Goal: Obtain resource: Obtain resource

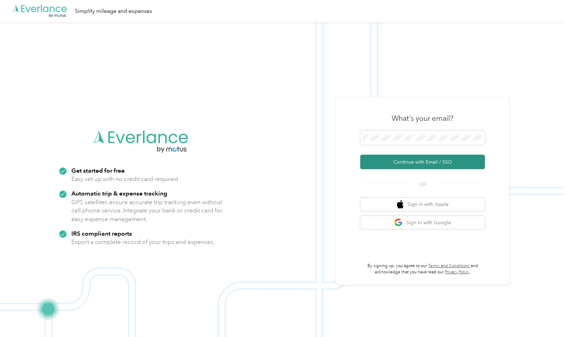
click at [423, 162] on button "Continue with Email / SSO" at bounding box center [422, 162] width 125 height 15
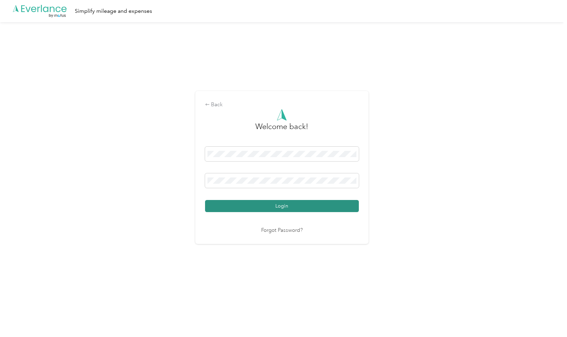
click at [308, 203] on button "Login" at bounding box center [282, 206] width 154 height 12
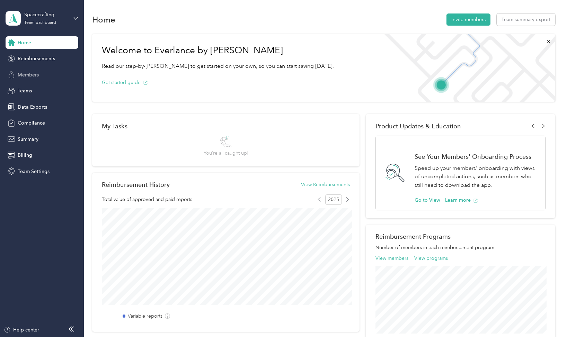
click at [29, 75] on span "Members" at bounding box center [28, 74] width 21 height 7
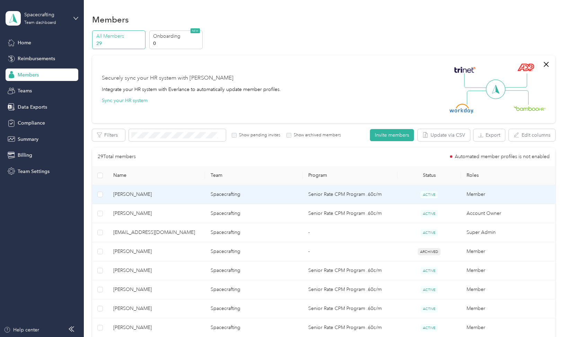
click at [135, 193] on span "[PERSON_NAME]" at bounding box center [156, 195] width 86 height 8
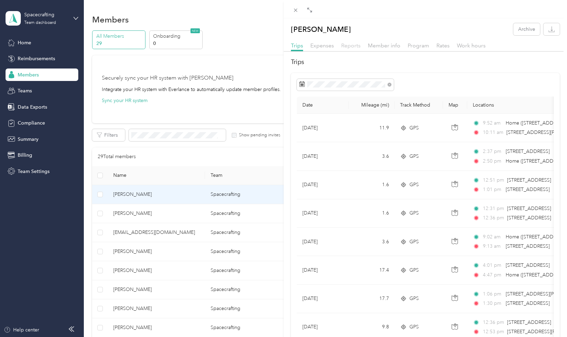
click at [352, 46] on span "Reports" at bounding box center [350, 45] width 19 height 7
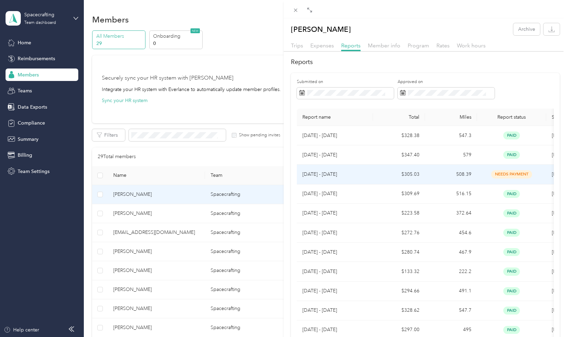
click at [341, 173] on p "[DATE] - [DATE]" at bounding box center [334, 175] width 65 height 8
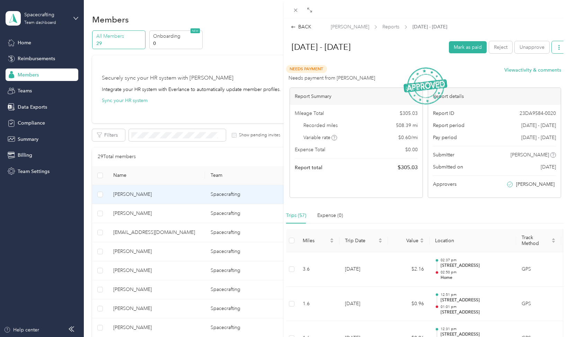
click at [556, 47] on button "button" at bounding box center [559, 47] width 15 height 12
click at [543, 76] on span "Download" at bounding box center [539, 79] width 23 height 7
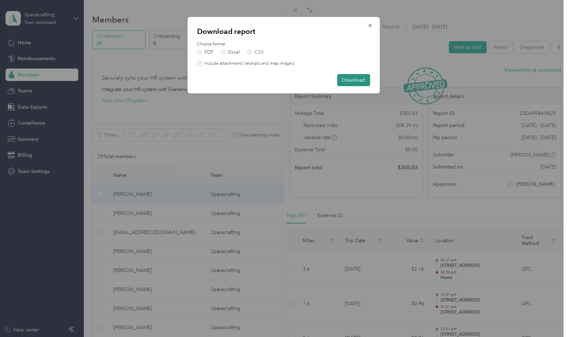
click at [356, 79] on button "Download" at bounding box center [353, 80] width 33 height 12
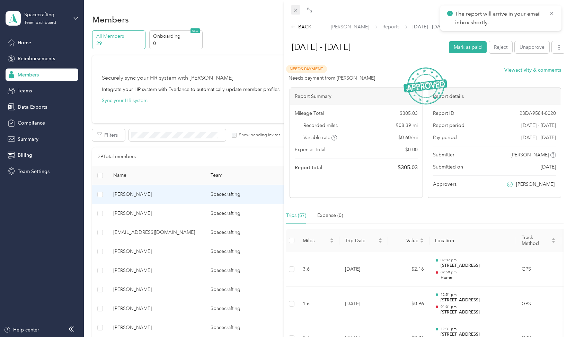
click at [297, 10] on icon at bounding box center [296, 10] width 6 height 6
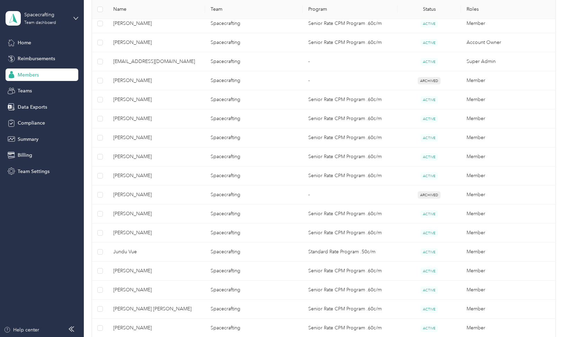
scroll to position [167, 0]
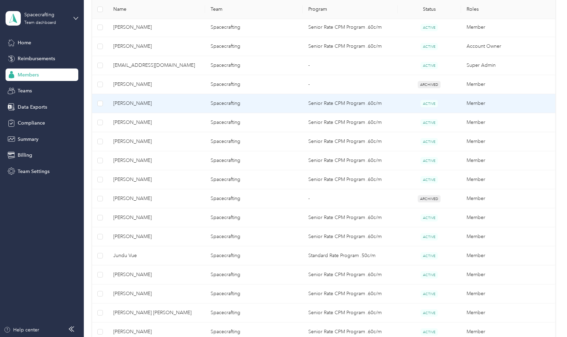
click at [202, 103] on td "[PERSON_NAME]" at bounding box center [156, 103] width 97 height 19
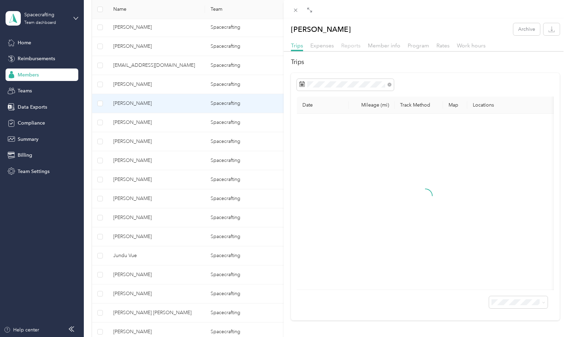
click at [348, 46] on span "Reports" at bounding box center [350, 45] width 19 height 7
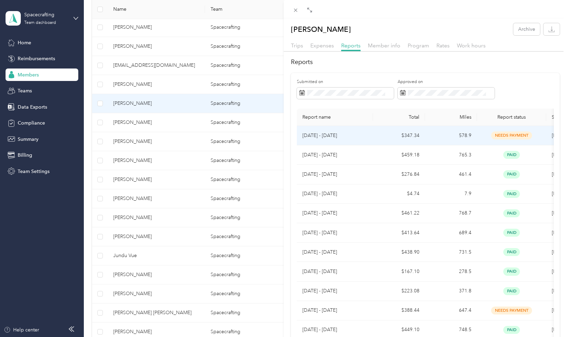
click at [362, 134] on p "[DATE] - [DATE]" at bounding box center [334, 136] width 65 height 8
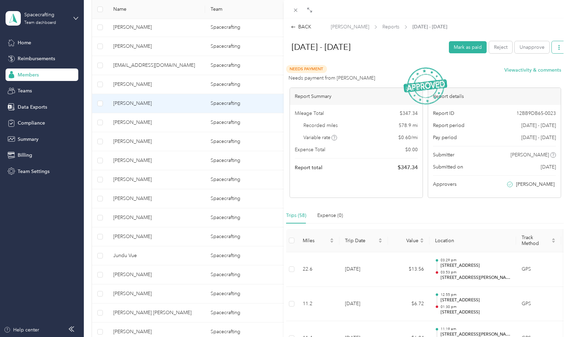
click at [552, 49] on button "button" at bounding box center [559, 47] width 15 height 12
click at [541, 76] on span "Download" at bounding box center [539, 79] width 23 height 7
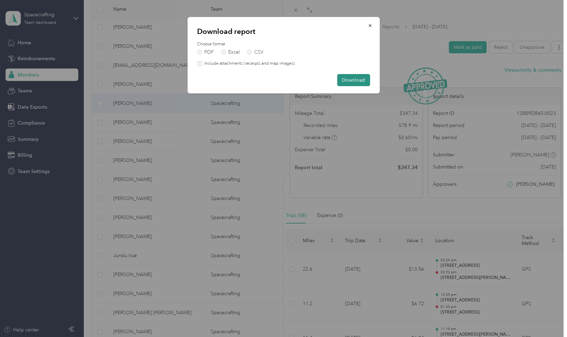
click at [359, 79] on button "Download" at bounding box center [353, 80] width 33 height 12
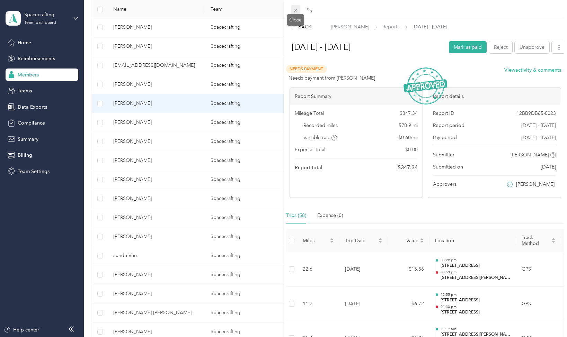
click at [297, 9] on icon at bounding box center [295, 10] width 3 height 3
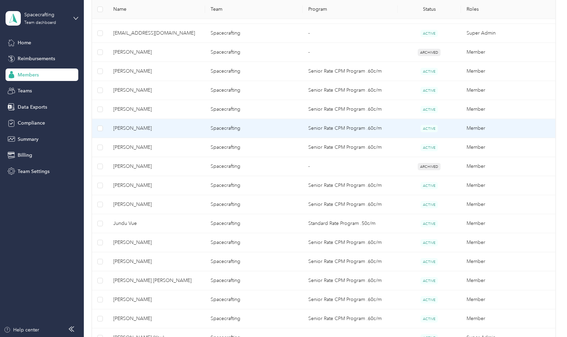
scroll to position [202, 0]
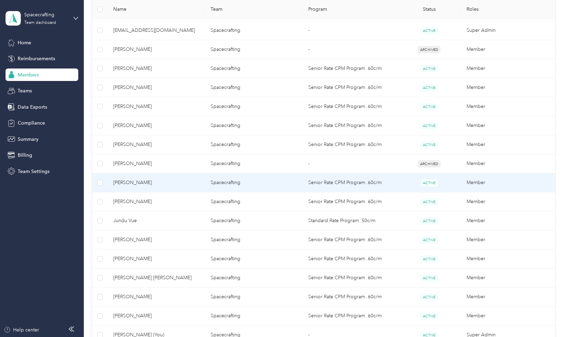
click at [143, 184] on span "[PERSON_NAME]" at bounding box center [156, 183] width 86 height 8
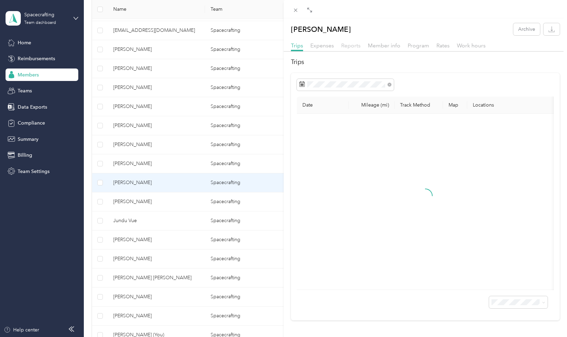
click at [352, 47] on span "Reports" at bounding box center [350, 45] width 19 height 7
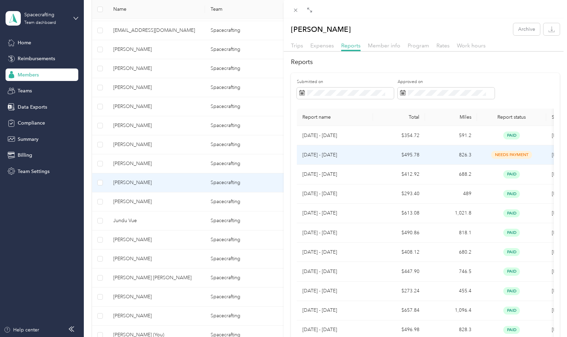
click at [326, 157] on p "[DATE] - [DATE]" at bounding box center [334, 155] width 65 height 8
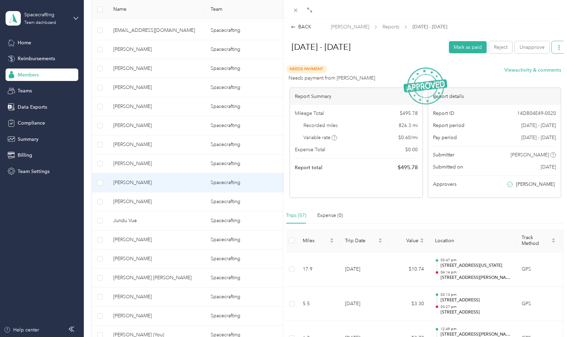
click at [558, 43] on button "button" at bounding box center [559, 47] width 15 height 12
click at [548, 76] on span "Download" at bounding box center [539, 79] width 23 height 7
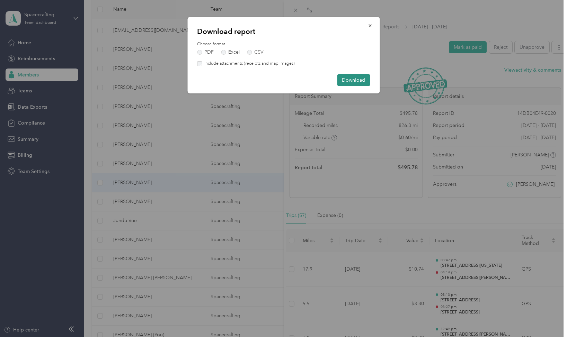
click at [365, 77] on button "Download" at bounding box center [353, 80] width 33 height 12
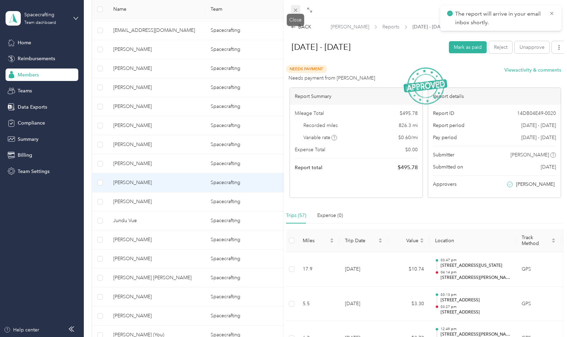
click at [295, 11] on icon at bounding box center [296, 10] width 6 height 6
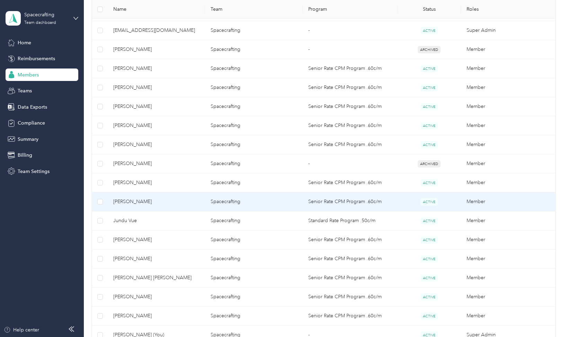
click at [156, 199] on span "[PERSON_NAME]" at bounding box center [156, 202] width 86 height 8
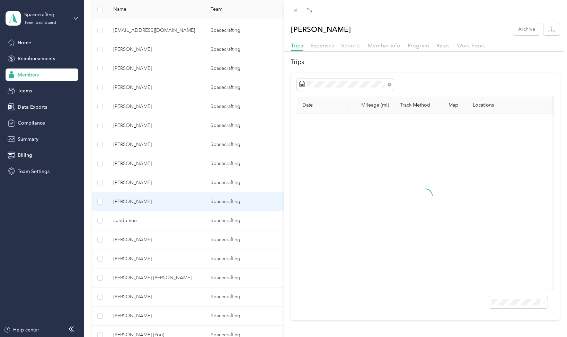
click at [353, 45] on span "Reports" at bounding box center [350, 45] width 19 height 7
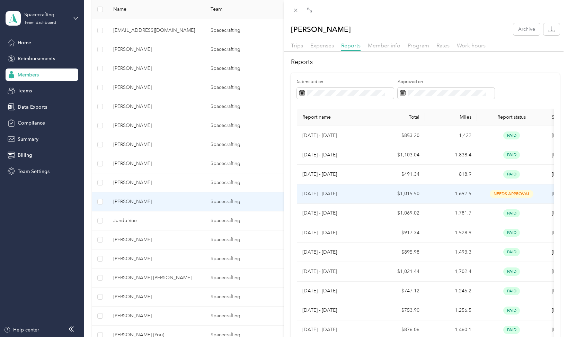
click at [330, 195] on p "[DATE] - [DATE]" at bounding box center [334, 194] width 65 height 8
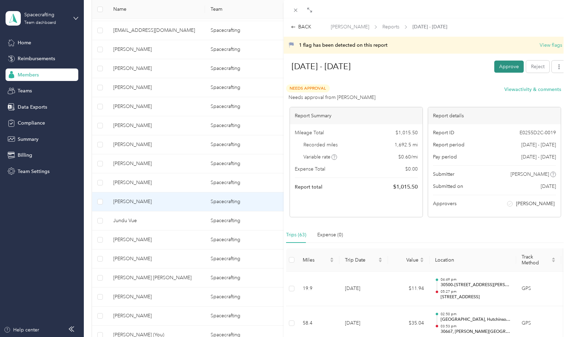
click at [509, 66] on button "Approve" at bounding box center [508, 67] width 29 height 12
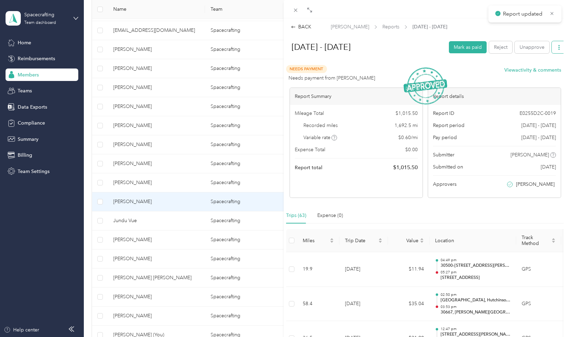
click at [558, 47] on icon "button" at bounding box center [559, 47] width 5 height 5
click at [540, 76] on span "Download" at bounding box center [539, 79] width 23 height 7
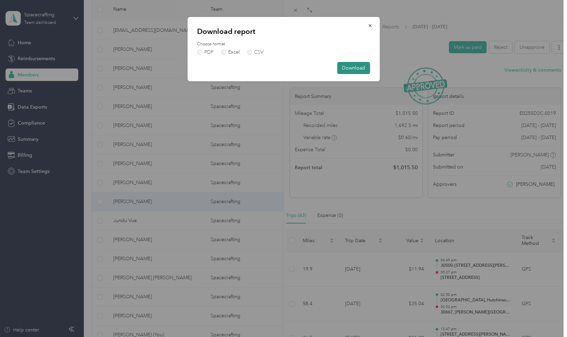
click at [360, 70] on button "Download" at bounding box center [353, 68] width 33 height 12
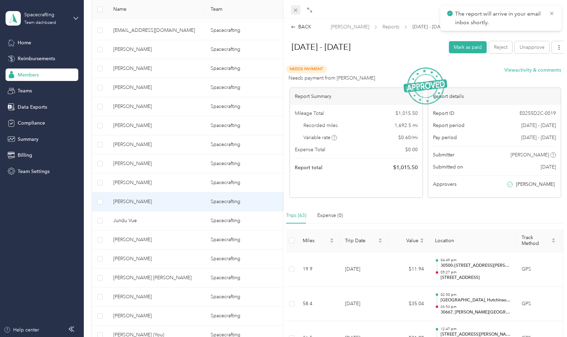
click at [292, 10] on span at bounding box center [296, 10] width 10 height 10
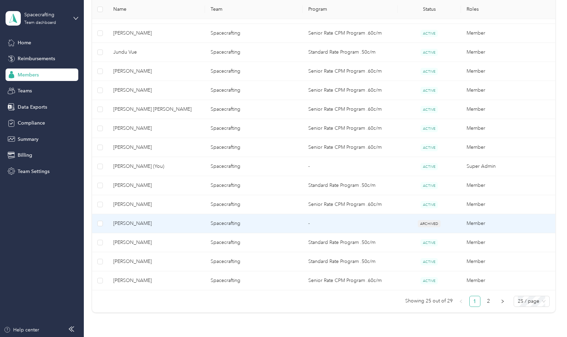
scroll to position [367, 0]
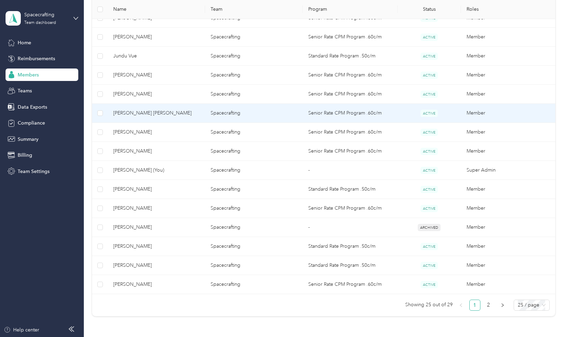
click at [148, 114] on span "[PERSON_NAME] [PERSON_NAME]" at bounding box center [156, 113] width 86 height 8
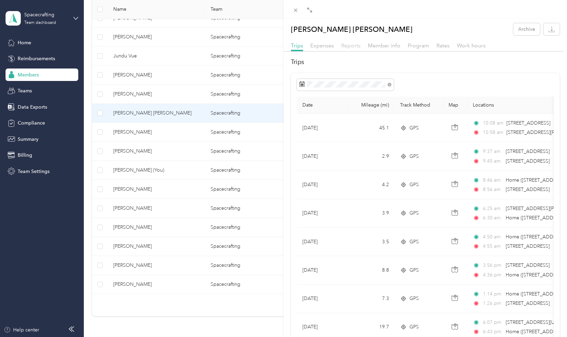
click at [353, 45] on span "Reports" at bounding box center [350, 45] width 19 height 7
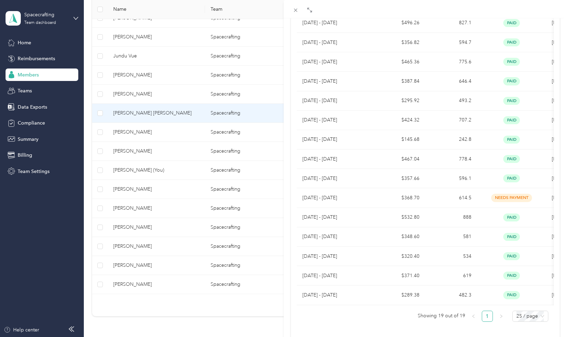
scroll to position [211, 0]
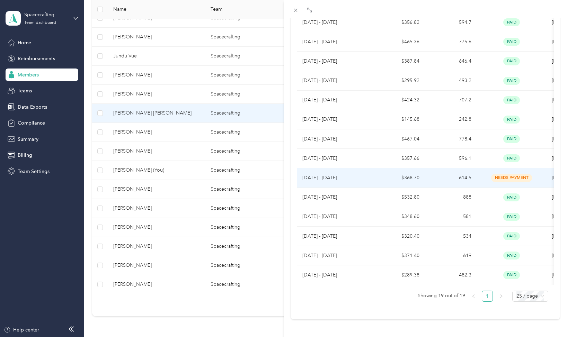
click at [412, 179] on td "$368.70" at bounding box center [399, 177] width 52 height 19
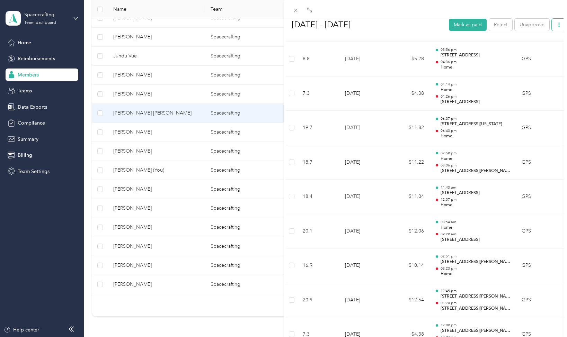
click at [560, 26] on icon "button" at bounding box center [559, 24] width 5 height 5
click at [543, 53] on span "Download" at bounding box center [539, 56] width 23 height 7
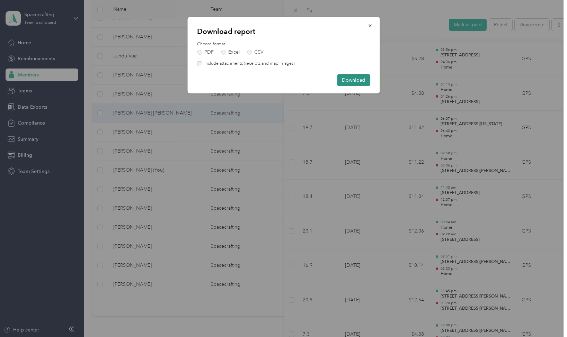
click at [356, 81] on button "Download" at bounding box center [353, 80] width 33 height 12
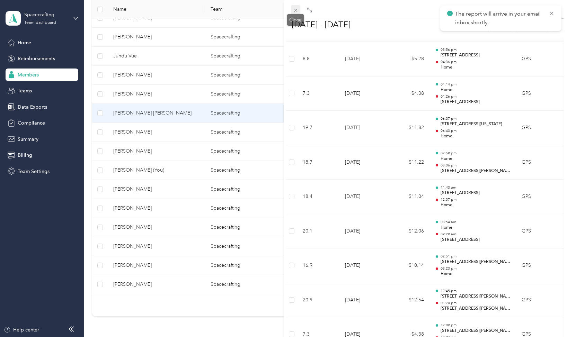
click at [297, 12] on icon at bounding box center [296, 10] width 6 height 6
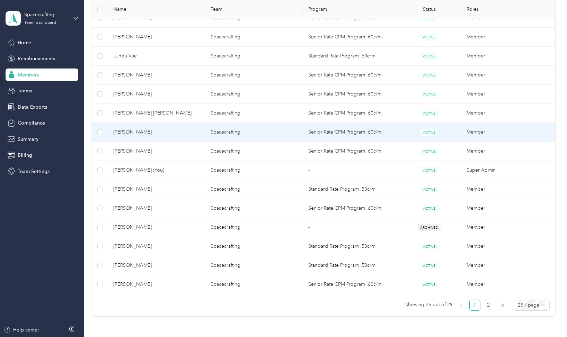
click at [133, 133] on span "[PERSON_NAME]" at bounding box center [156, 133] width 86 height 8
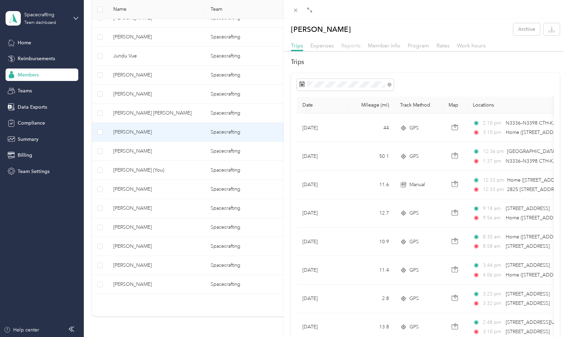
click at [352, 45] on span "Reports" at bounding box center [350, 45] width 19 height 7
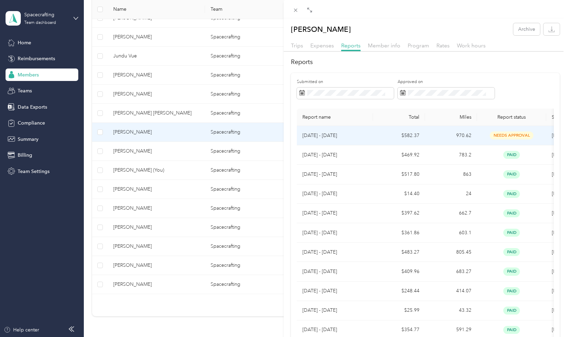
click at [379, 138] on td "$582.37" at bounding box center [399, 135] width 52 height 19
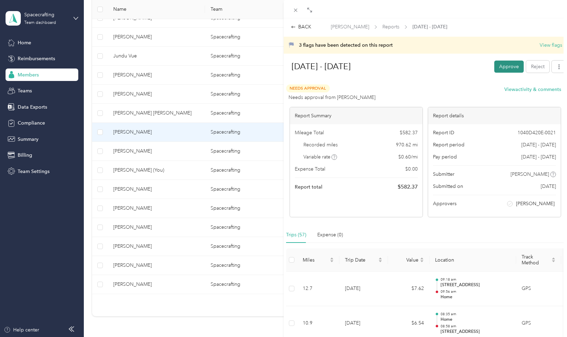
click at [508, 65] on button "Approve" at bounding box center [508, 67] width 29 height 12
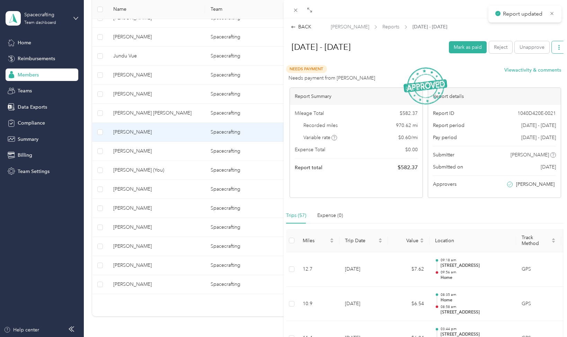
click at [558, 48] on icon "button" at bounding box center [559, 47] width 5 height 5
click at [533, 76] on span "Download" at bounding box center [539, 79] width 23 height 7
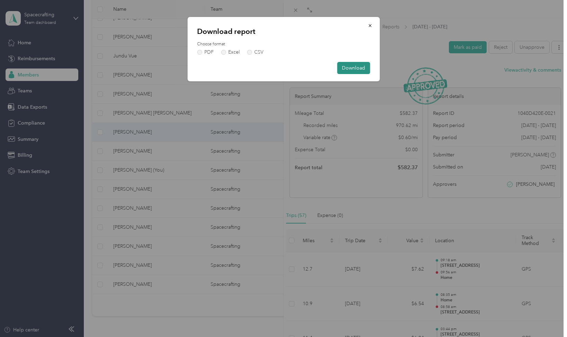
click at [346, 70] on button "Download" at bounding box center [353, 68] width 33 height 12
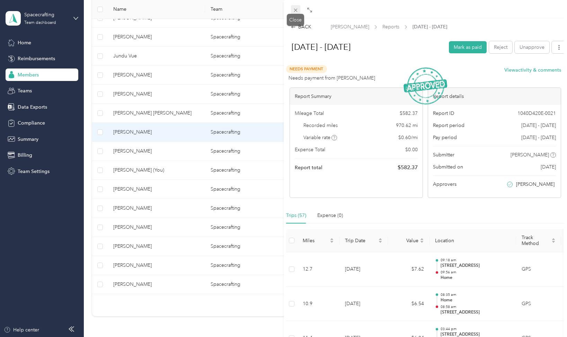
click at [293, 8] on icon at bounding box center [296, 10] width 6 height 6
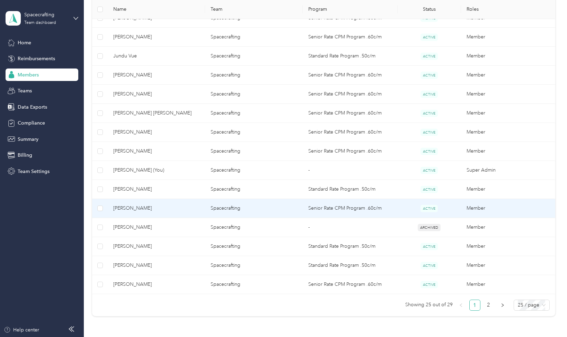
click at [136, 211] on span "[PERSON_NAME]" at bounding box center [156, 209] width 86 height 8
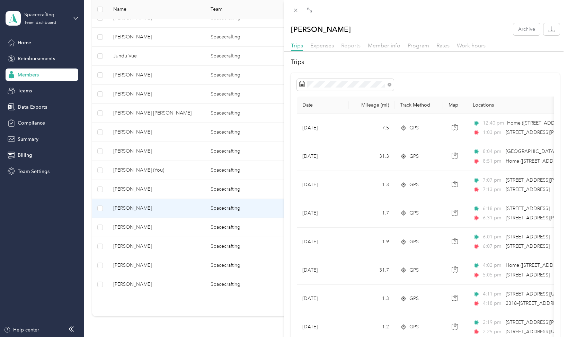
click at [351, 45] on span "Reports" at bounding box center [350, 45] width 19 height 7
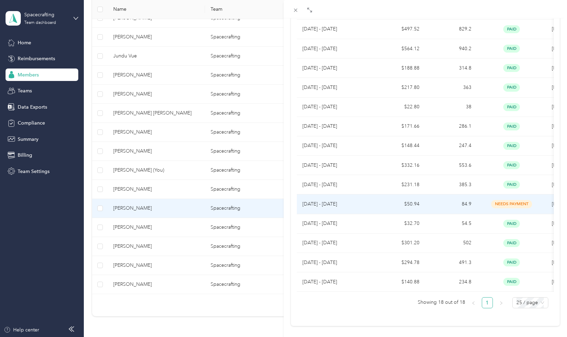
click at [423, 206] on td "$50.94" at bounding box center [399, 204] width 52 height 19
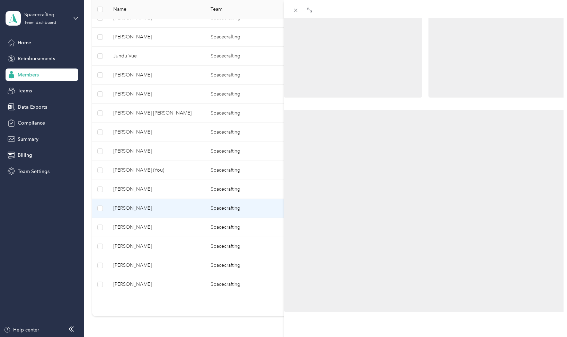
scroll to position [184, 0]
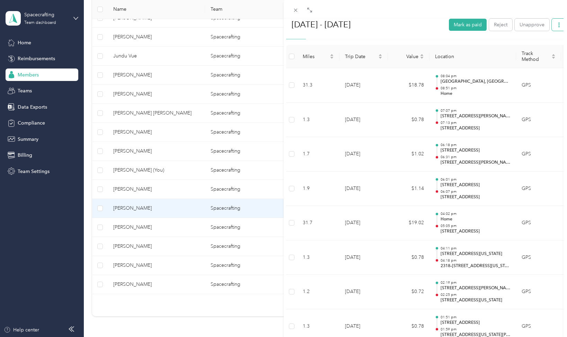
click at [560, 25] on icon "button" at bounding box center [559, 24] width 5 height 5
click at [549, 53] on span "Download" at bounding box center [539, 56] width 23 height 7
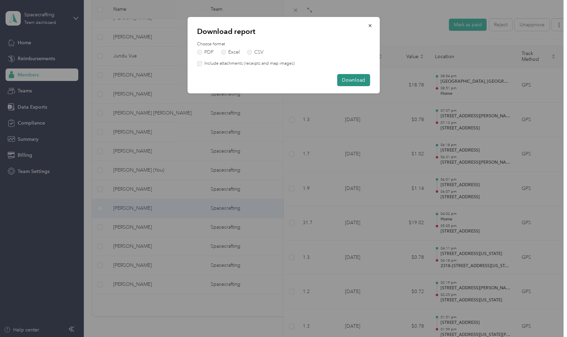
click at [352, 82] on button "Download" at bounding box center [353, 80] width 33 height 12
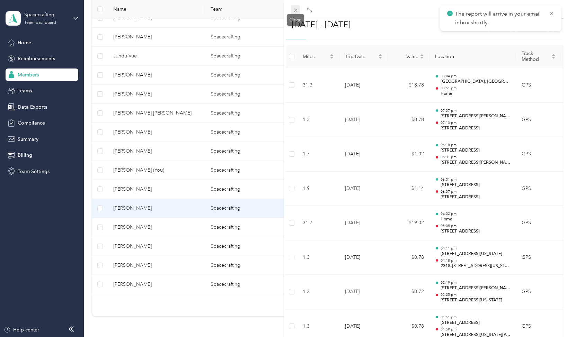
click at [295, 9] on icon at bounding box center [296, 10] width 6 height 6
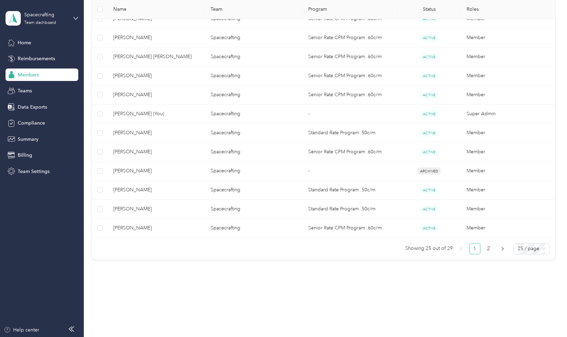
scroll to position [424, 0]
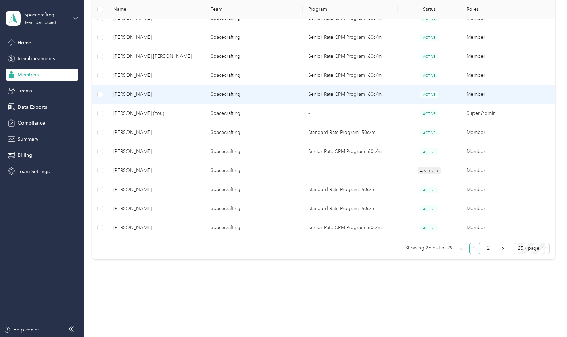
click at [128, 92] on span "[PERSON_NAME]" at bounding box center [156, 95] width 86 height 8
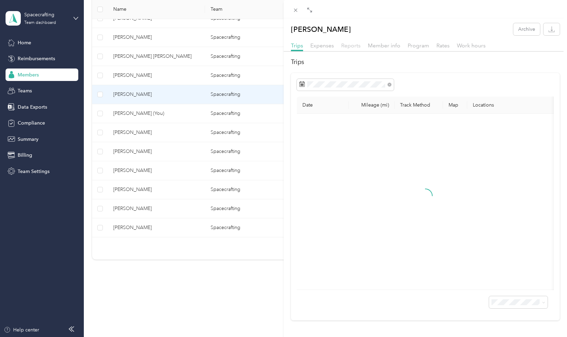
click at [354, 46] on span "Reports" at bounding box center [350, 45] width 19 height 7
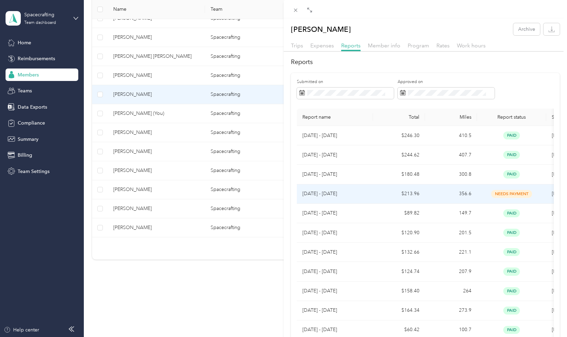
click at [341, 199] on td "[DATE] - [DATE]" at bounding box center [335, 194] width 76 height 19
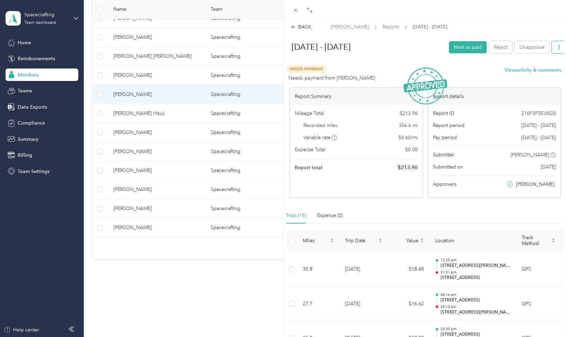
click at [558, 47] on icon "button" at bounding box center [559, 47] width 5 height 5
click at [546, 76] on li "Download" at bounding box center [540, 80] width 48 height 12
click at [539, 76] on span "Download" at bounding box center [539, 79] width 23 height 7
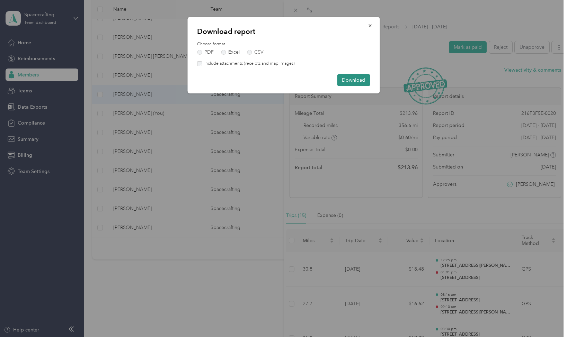
click at [351, 77] on button "Download" at bounding box center [353, 80] width 33 height 12
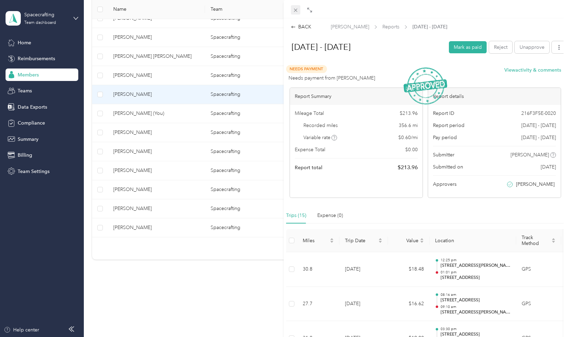
click at [295, 11] on icon at bounding box center [296, 10] width 6 height 6
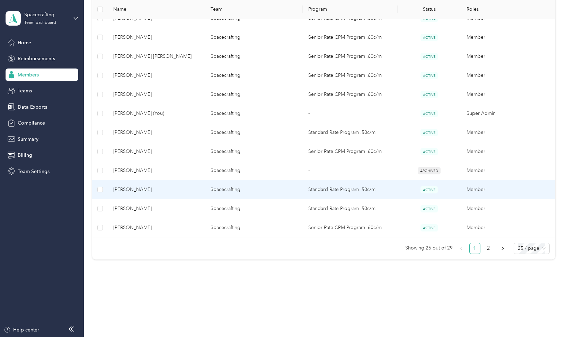
click at [160, 189] on span "[PERSON_NAME]" at bounding box center [156, 190] width 86 height 8
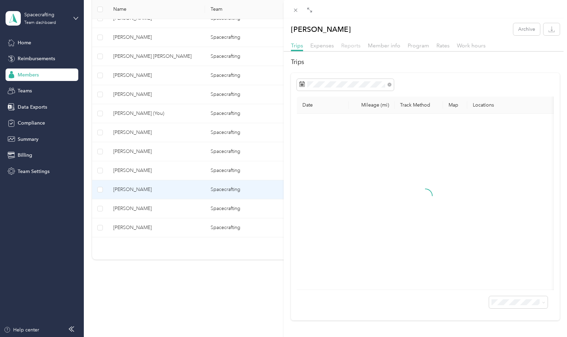
click at [352, 45] on span "Reports" at bounding box center [350, 45] width 19 height 7
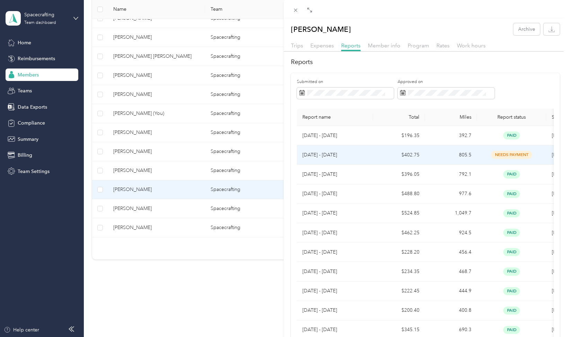
click at [413, 158] on td "$402.75" at bounding box center [399, 154] width 52 height 19
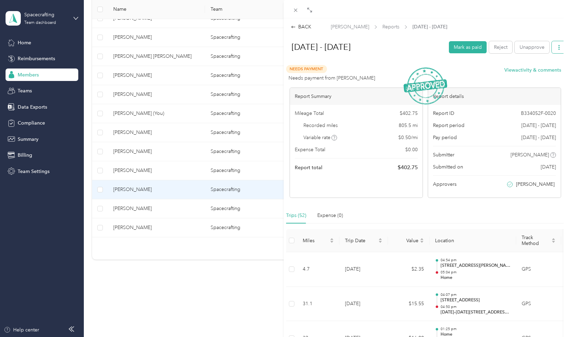
click at [560, 44] on span "button" at bounding box center [559, 47] width 5 height 6
click at [543, 76] on span "Download" at bounding box center [539, 79] width 23 height 7
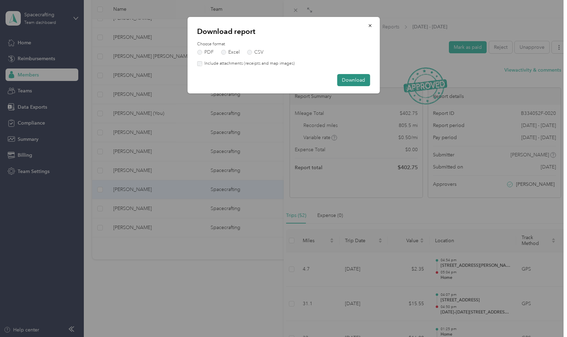
click at [360, 82] on button "Download" at bounding box center [353, 80] width 33 height 12
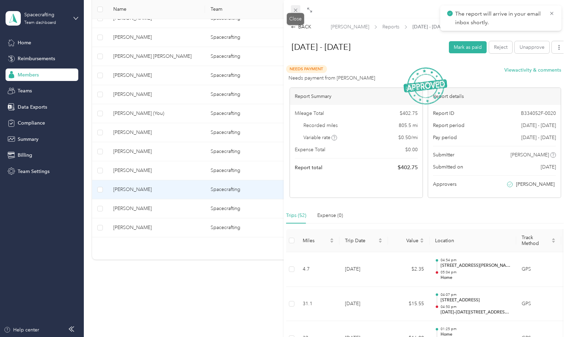
click at [297, 10] on icon at bounding box center [296, 10] width 6 height 6
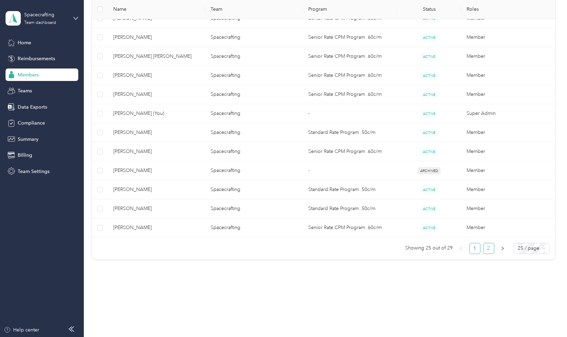
click at [491, 250] on link "2" at bounding box center [489, 249] width 10 height 10
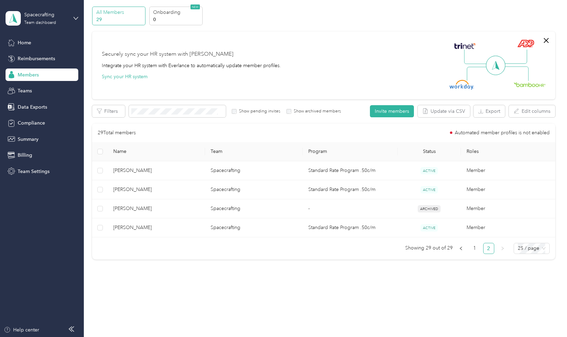
scroll to position [24, 0]
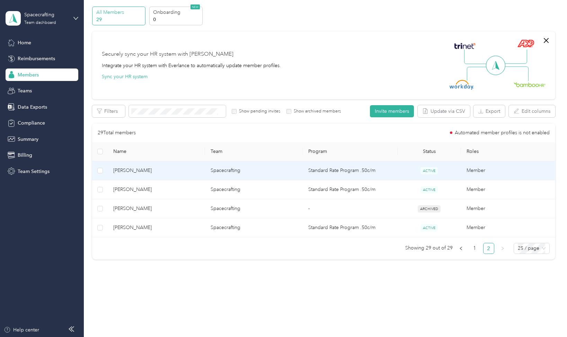
click at [194, 171] on span "[PERSON_NAME]" at bounding box center [156, 171] width 86 height 8
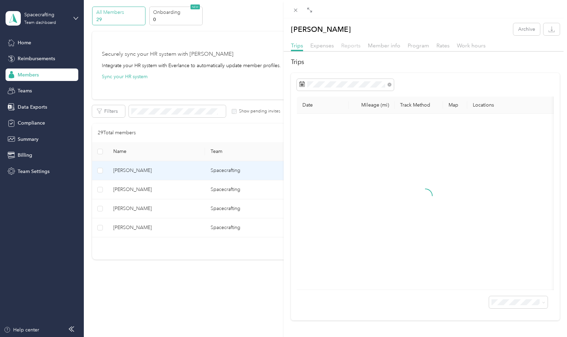
click at [357, 46] on span "Reports" at bounding box center [350, 45] width 19 height 7
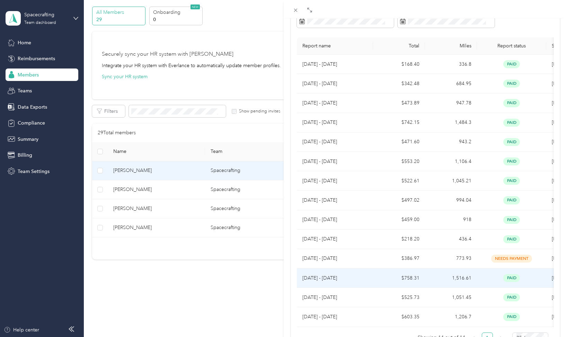
scroll to position [73, 0]
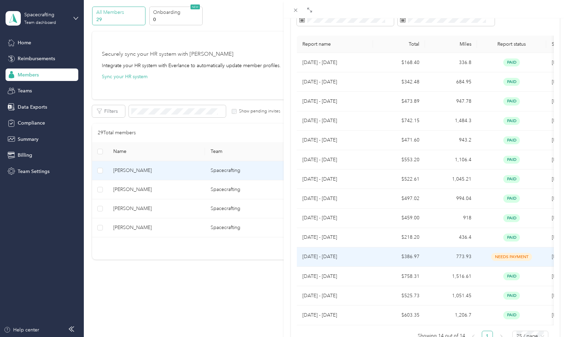
click at [374, 252] on td "$386.97" at bounding box center [399, 257] width 52 height 19
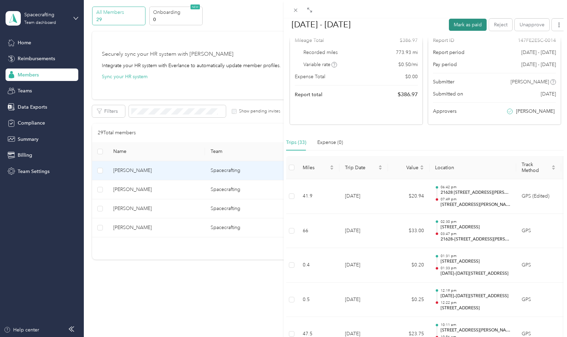
click at [474, 26] on button "Mark as paid" at bounding box center [468, 24] width 38 height 12
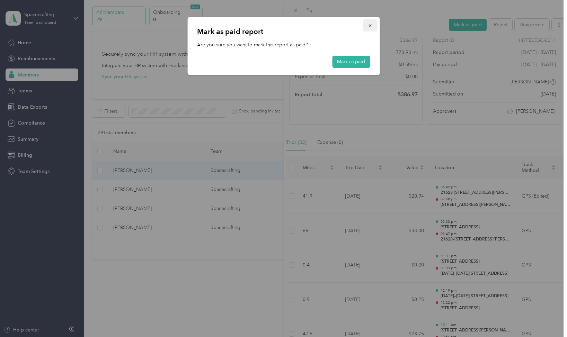
click at [369, 25] on icon "button" at bounding box center [370, 25] width 3 height 3
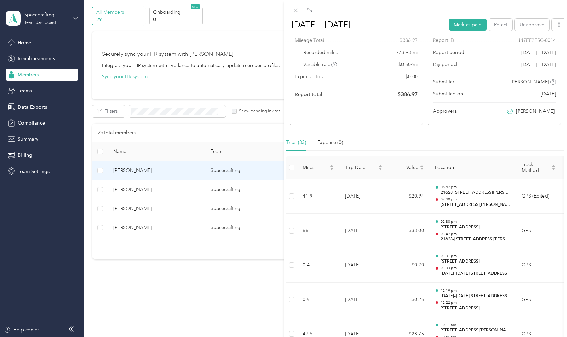
click at [421, 10] on div at bounding box center [426, 9] width 284 height 18
click at [555, 23] on button "button" at bounding box center [559, 24] width 15 height 12
click at [544, 53] on span "Download" at bounding box center [539, 56] width 23 height 7
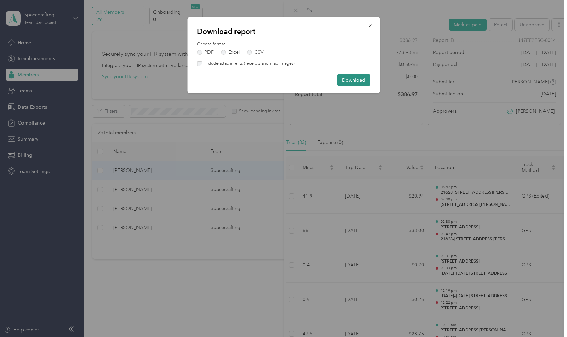
click at [357, 80] on button "Download" at bounding box center [353, 80] width 33 height 12
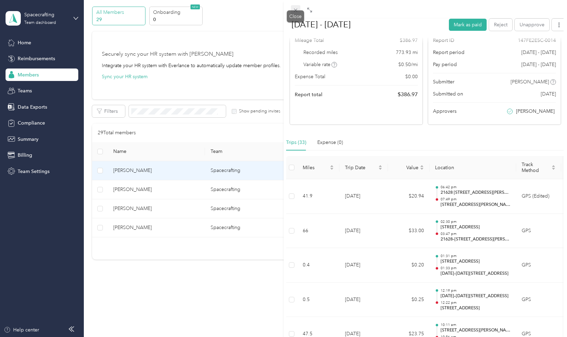
click at [295, 12] on icon at bounding box center [296, 10] width 6 height 6
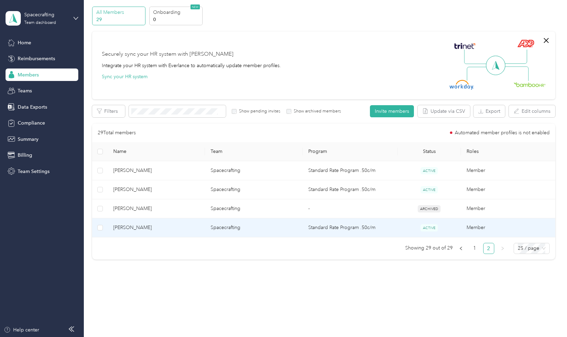
click at [169, 229] on span "[PERSON_NAME]" at bounding box center [156, 228] width 86 height 8
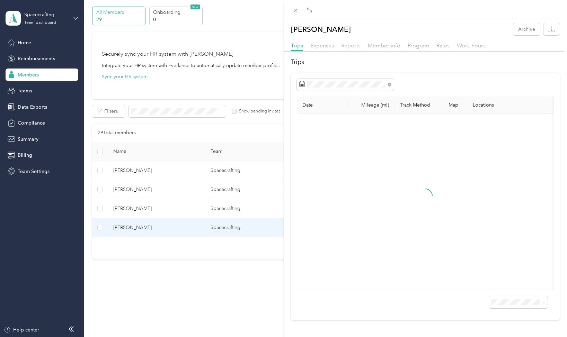
click at [350, 46] on span "Reports" at bounding box center [350, 45] width 19 height 7
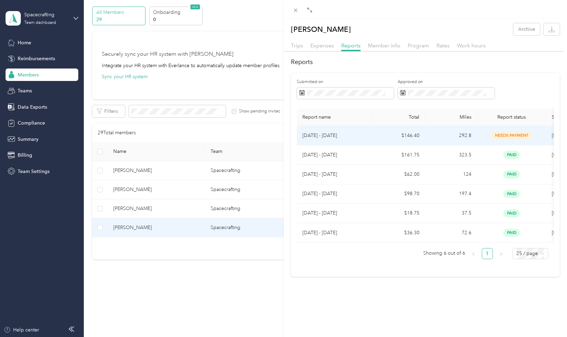
click at [485, 136] on div "needs payment" at bounding box center [512, 136] width 58 height 8
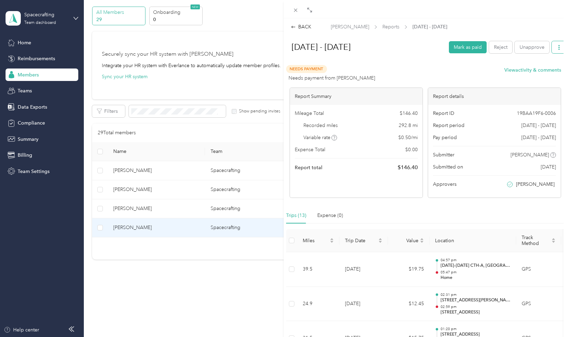
click at [557, 46] on icon "button" at bounding box center [559, 47] width 5 height 5
click at [541, 76] on span "Download" at bounding box center [539, 79] width 23 height 7
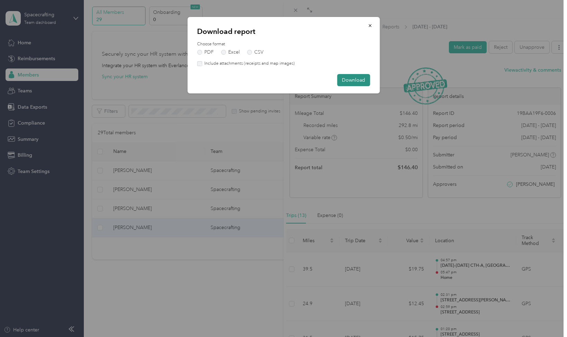
click at [358, 78] on button "Download" at bounding box center [353, 80] width 33 height 12
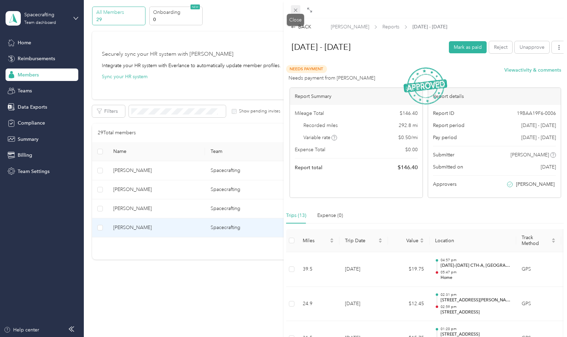
click at [297, 11] on icon at bounding box center [295, 10] width 3 height 3
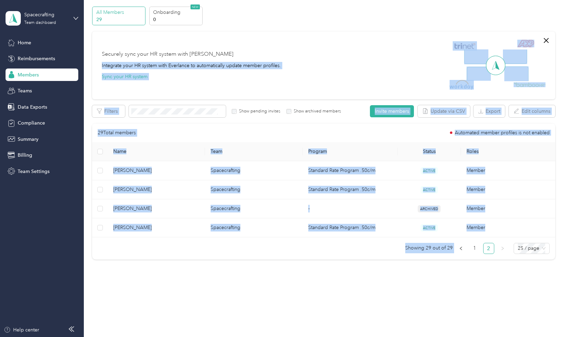
click at [250, 292] on div "Members All Members 29 Onboarding 0 NEW Securely sync your HR system with Everl…" at bounding box center [324, 139] width 480 height 327
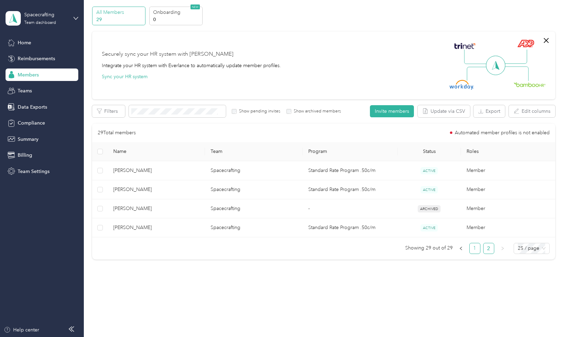
click at [479, 248] on link "1" at bounding box center [475, 249] width 10 height 10
